Goal: Transaction & Acquisition: Subscribe to service/newsletter

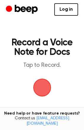
click at [43, 90] on span "button" at bounding box center [42, 88] width 18 height 18
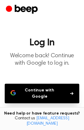
click at [7, 7] on circle "Beep" at bounding box center [9, 8] width 6 height 6
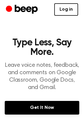
click at [69, 12] on link "Log in" at bounding box center [67, 9] width 24 height 12
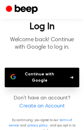
scroll to position [24, 0]
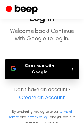
click at [34, 98] on link "Create an Account" at bounding box center [42, 98] width 73 height 8
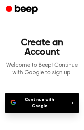
click at [53, 102] on button "Continue with Google" at bounding box center [42, 103] width 75 height 20
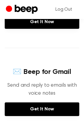
scroll to position [134, 0]
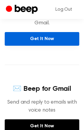
click at [47, 41] on link "Get It Now" at bounding box center [42, 39] width 75 height 14
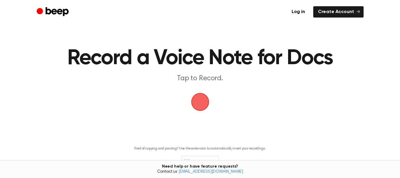
click at [200, 100] on span "button" at bounding box center [200, 101] width 17 height 17
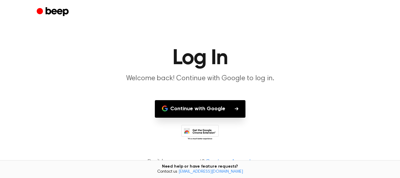
click at [236, 108] on icon "button" at bounding box center [237, 108] width 4 height 3
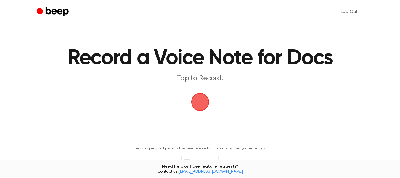
click at [199, 103] on span "button" at bounding box center [200, 101] width 17 height 17
click at [195, 98] on span "button" at bounding box center [200, 101] width 17 height 17
click at [207, 107] on span "button" at bounding box center [200, 101] width 17 height 17
click at [206, 106] on span "button" at bounding box center [200, 102] width 18 height 18
click at [358, 11] on link "Log Out" at bounding box center [349, 12] width 29 height 14
